Goal: Navigation & Orientation: Find specific page/section

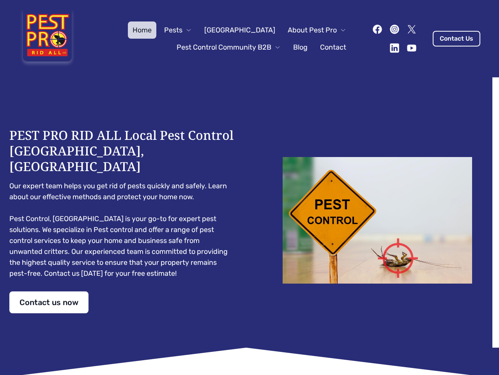
click at [250, 187] on div "PEST PRO RID ALL Local Pest Control [GEOGRAPHIC_DATA], [GEOGRAPHIC_DATA] Our ex…" at bounding box center [249, 220] width 481 height 186
click at [183, 30] on span "Pests" at bounding box center [173, 30] width 18 height 11
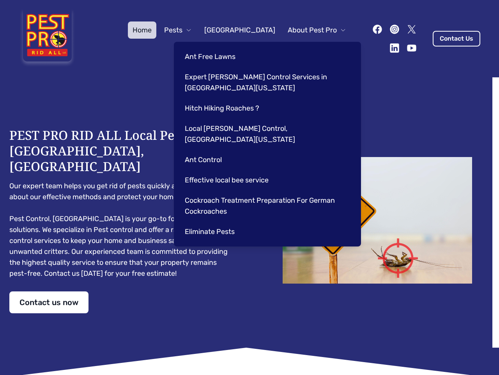
click at [309, 30] on span "About Pest Pro" at bounding box center [312, 30] width 49 height 11
click at [221, 47] on div "Ant Free Lawns Expert [PERSON_NAME] Control Services in [GEOGRAPHIC_DATA] [US_S…" at bounding box center [267, 144] width 187 height 204
